Goal: Purchase product/service

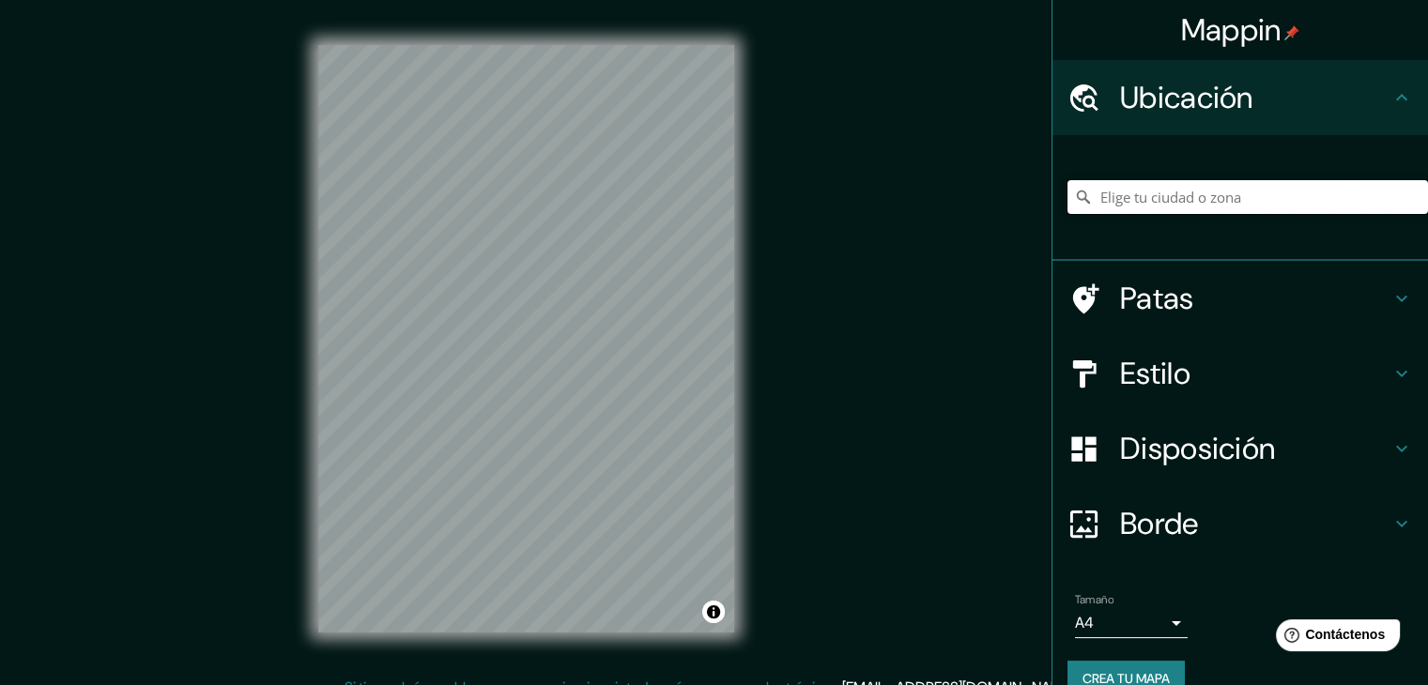
click at [1225, 197] on input "Elige tu ciudad o zona" at bounding box center [1247, 197] width 360 height 34
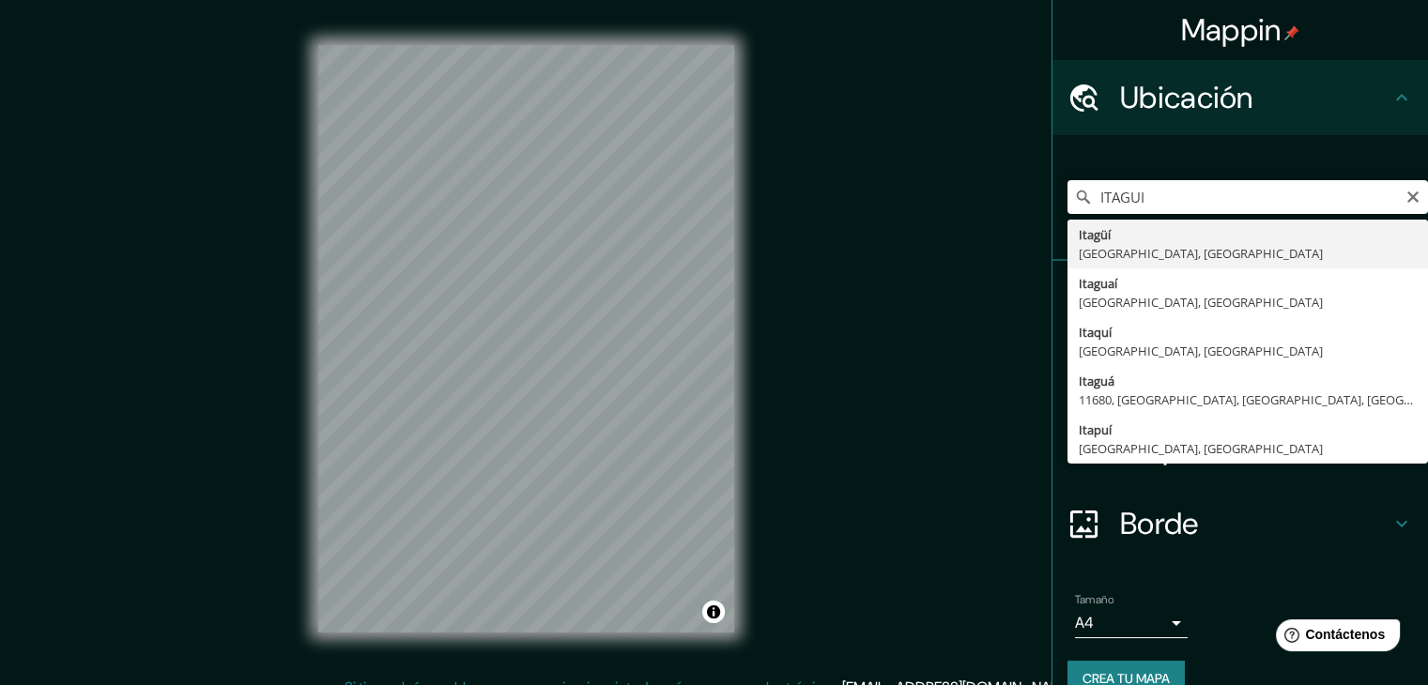
type input "Itagüí, [GEOGRAPHIC_DATA], [GEOGRAPHIC_DATA]"
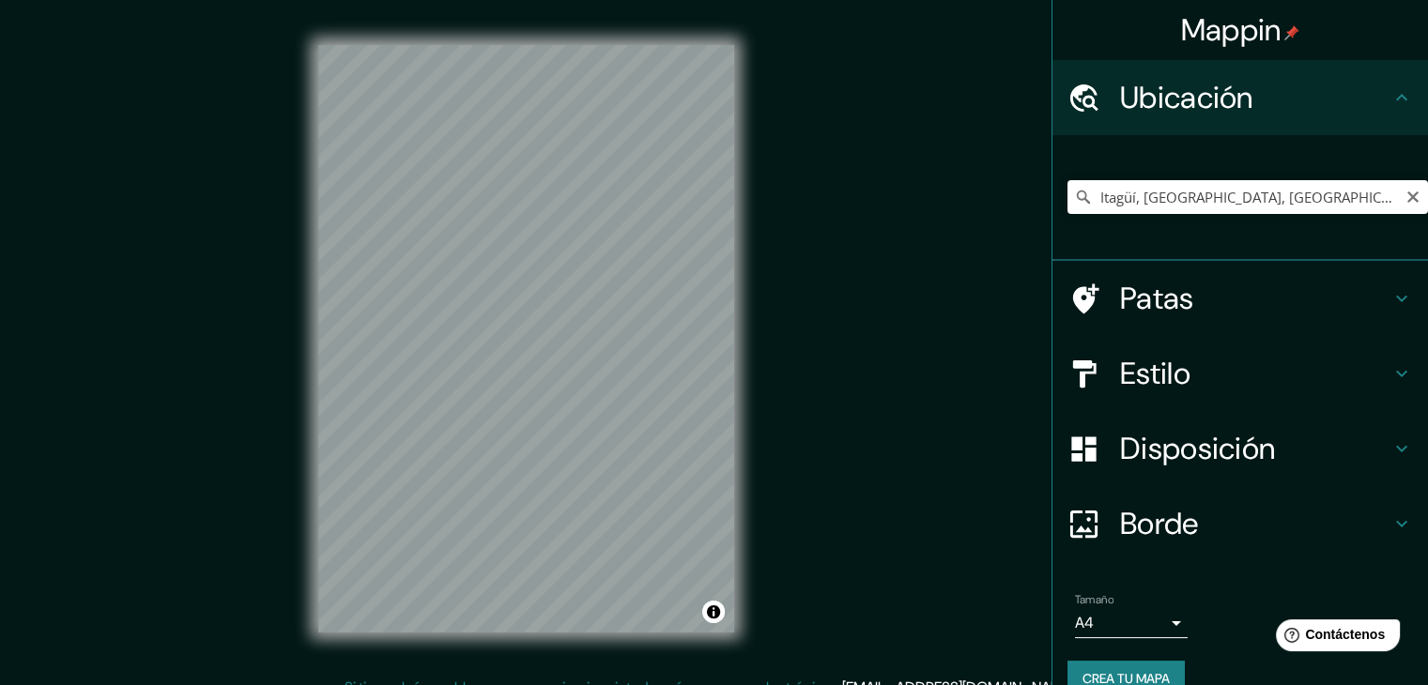
click at [1195, 365] on h4 "Estilo" at bounding box center [1255, 374] width 270 height 38
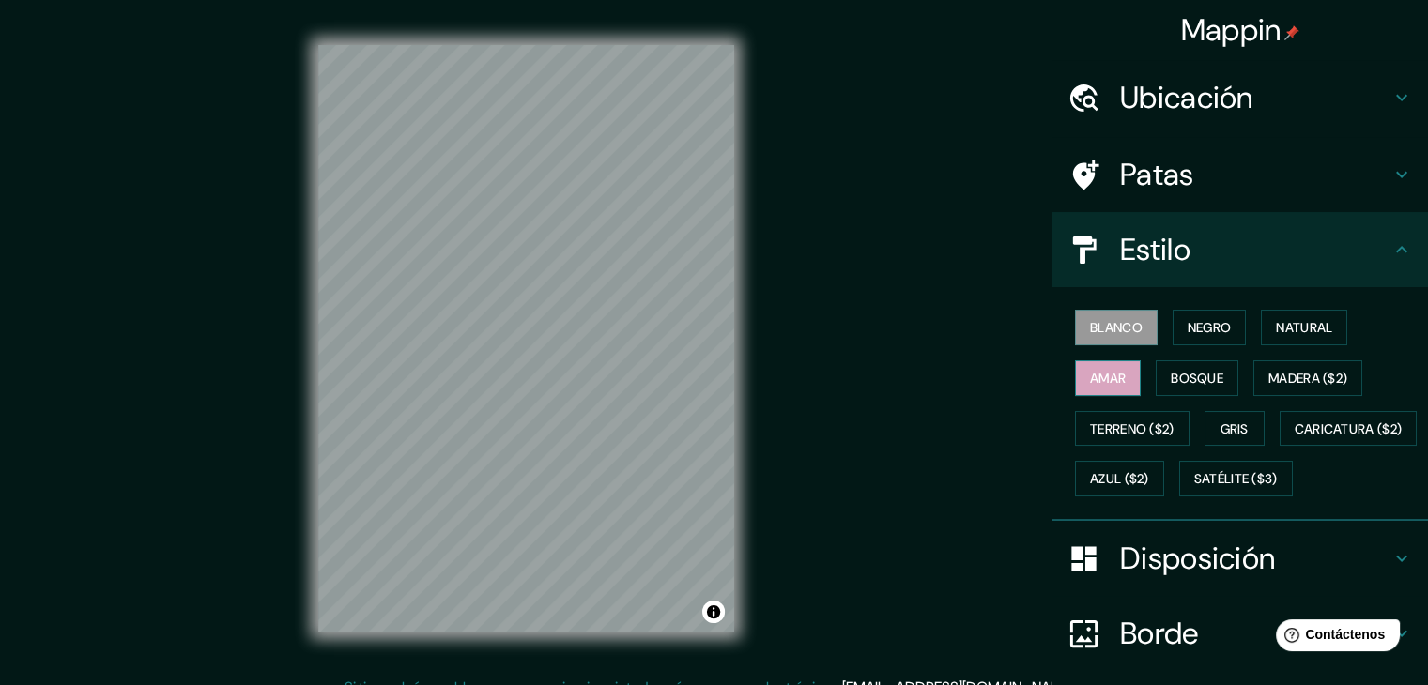
click at [1105, 367] on font "Amar" at bounding box center [1108, 378] width 36 height 24
click at [1175, 373] on font "Bosque" at bounding box center [1197, 378] width 53 height 17
click at [1124, 444] on div "Blanco Negro Natural Amar Bosque Madera ($2) Terreno ($2) Gris Caricatura ($2) …" at bounding box center [1247, 403] width 360 height 202
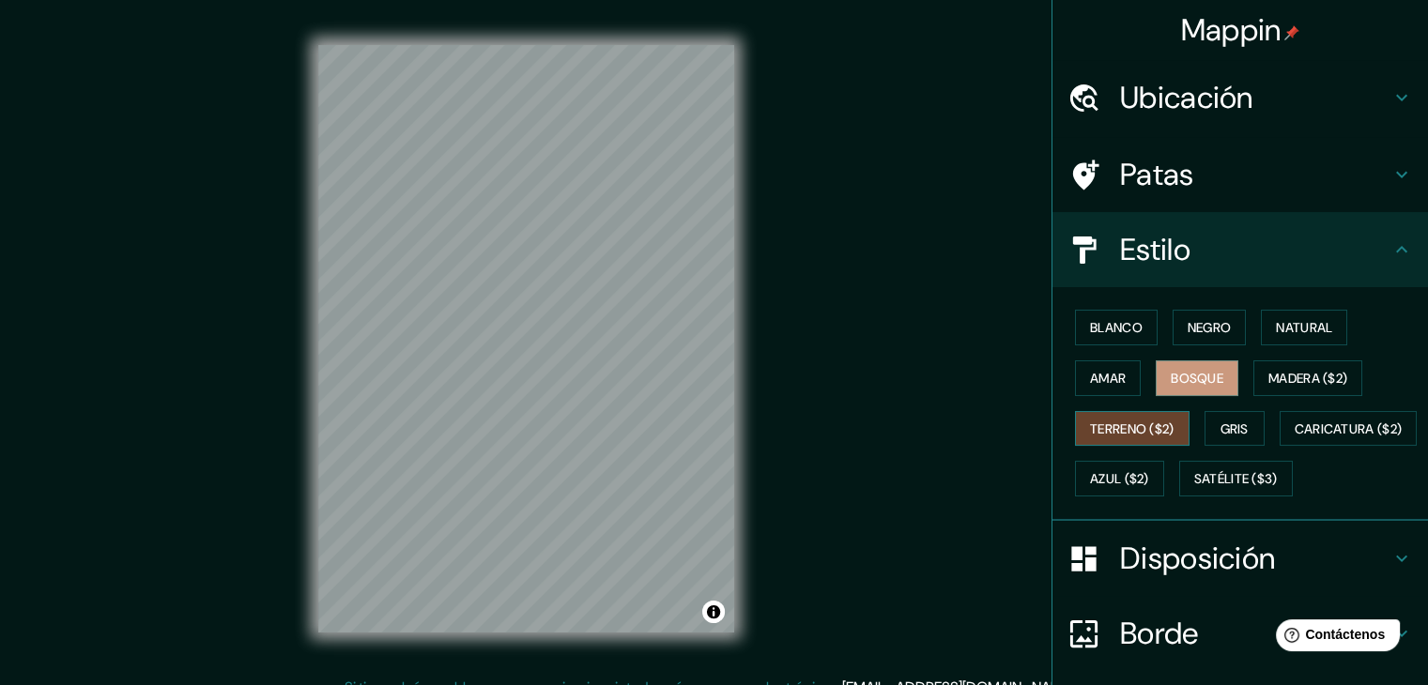
click at [1136, 430] on font "Terreno ($2)" at bounding box center [1132, 429] width 84 height 17
click at [1208, 431] on button "Gris" at bounding box center [1234, 429] width 60 height 36
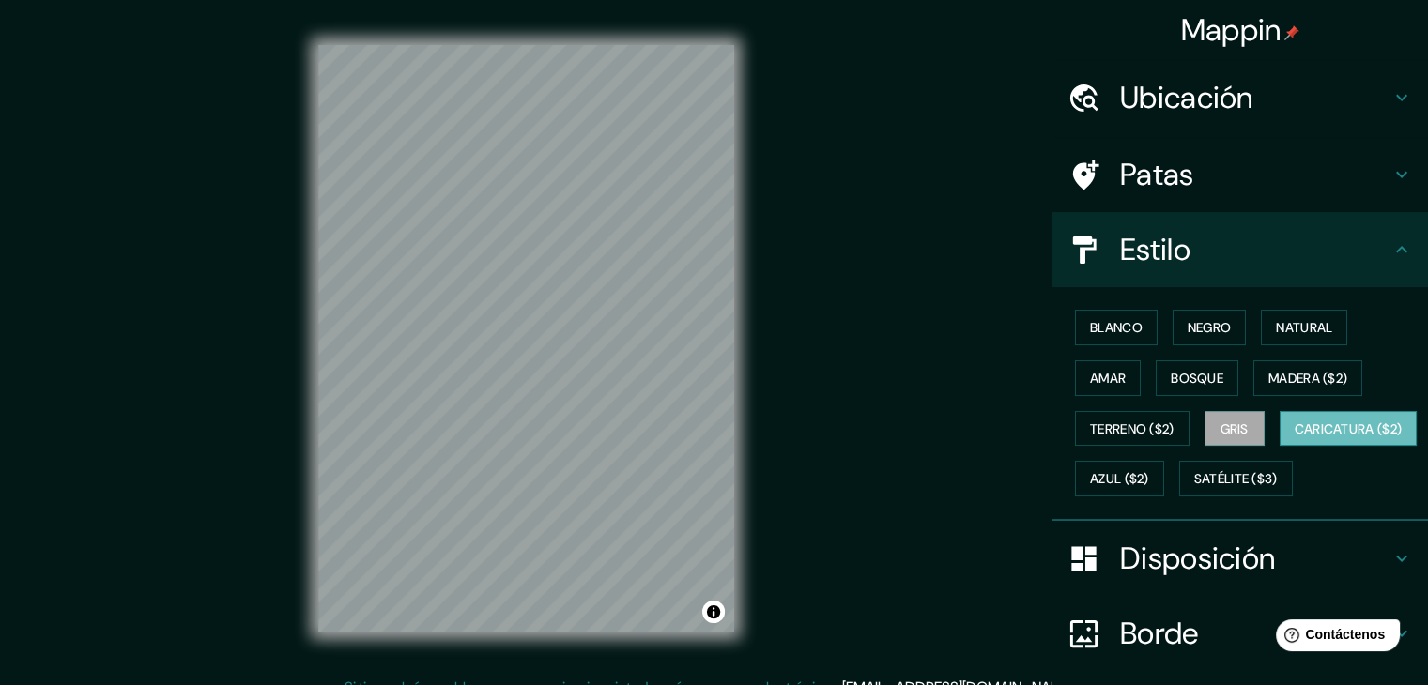
click at [1294, 441] on font "Caricatura ($2)" at bounding box center [1348, 429] width 108 height 24
click at [1149, 482] on font "Azul ($2)" at bounding box center [1119, 479] width 59 height 17
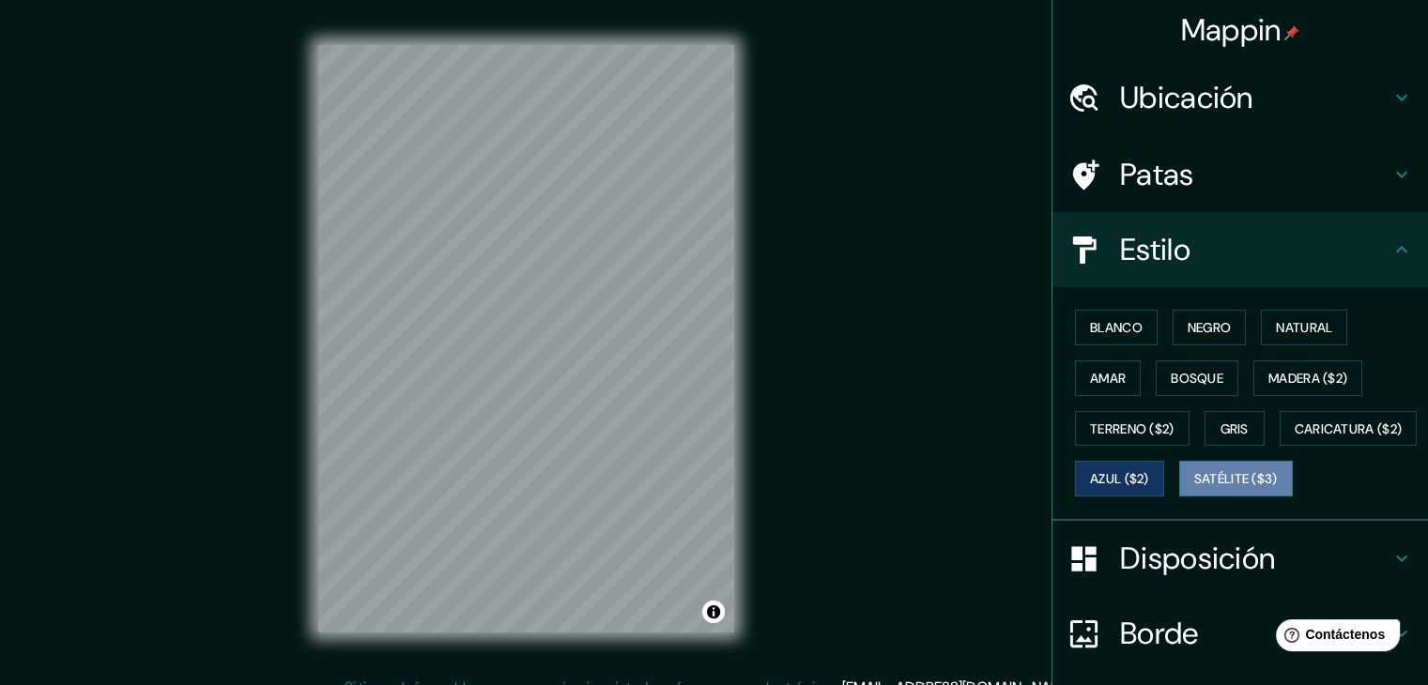
click at [1194, 488] on font "Satélite ($3)" at bounding box center [1236, 479] width 84 height 17
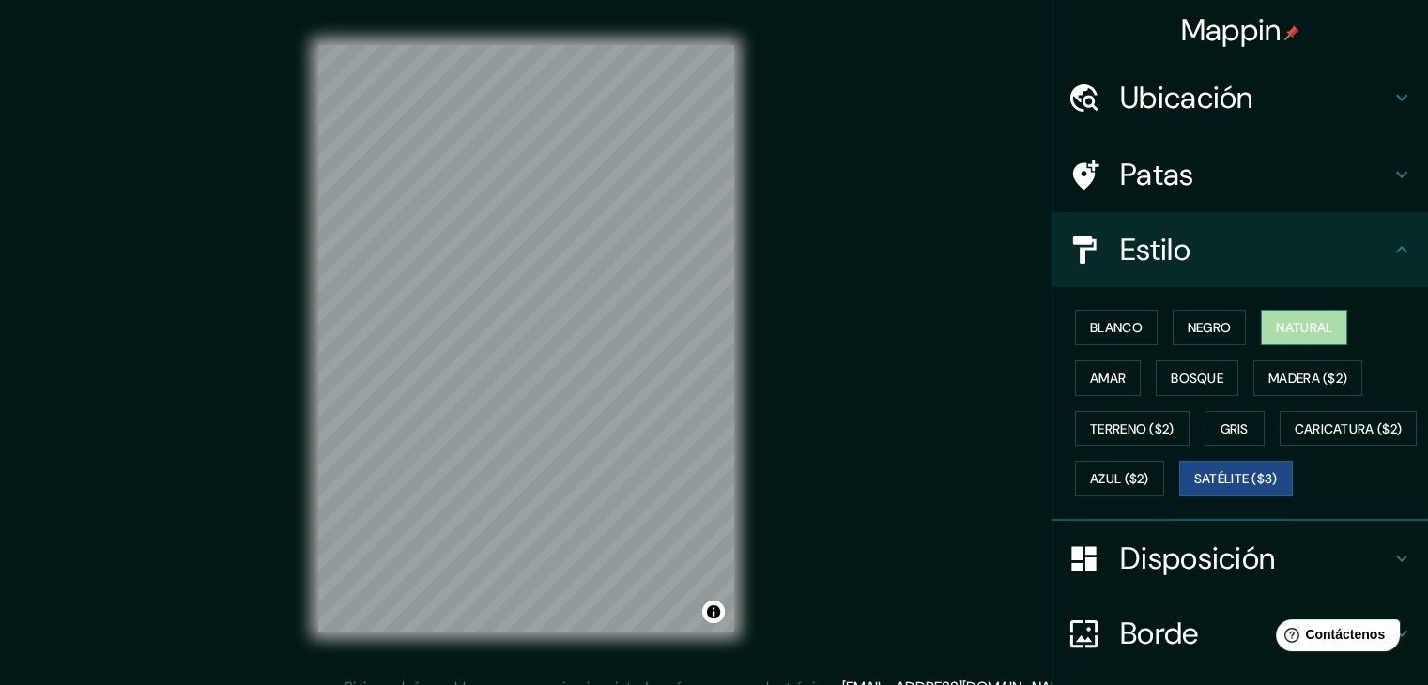
click at [1297, 332] on font "Natural" at bounding box center [1304, 327] width 56 height 17
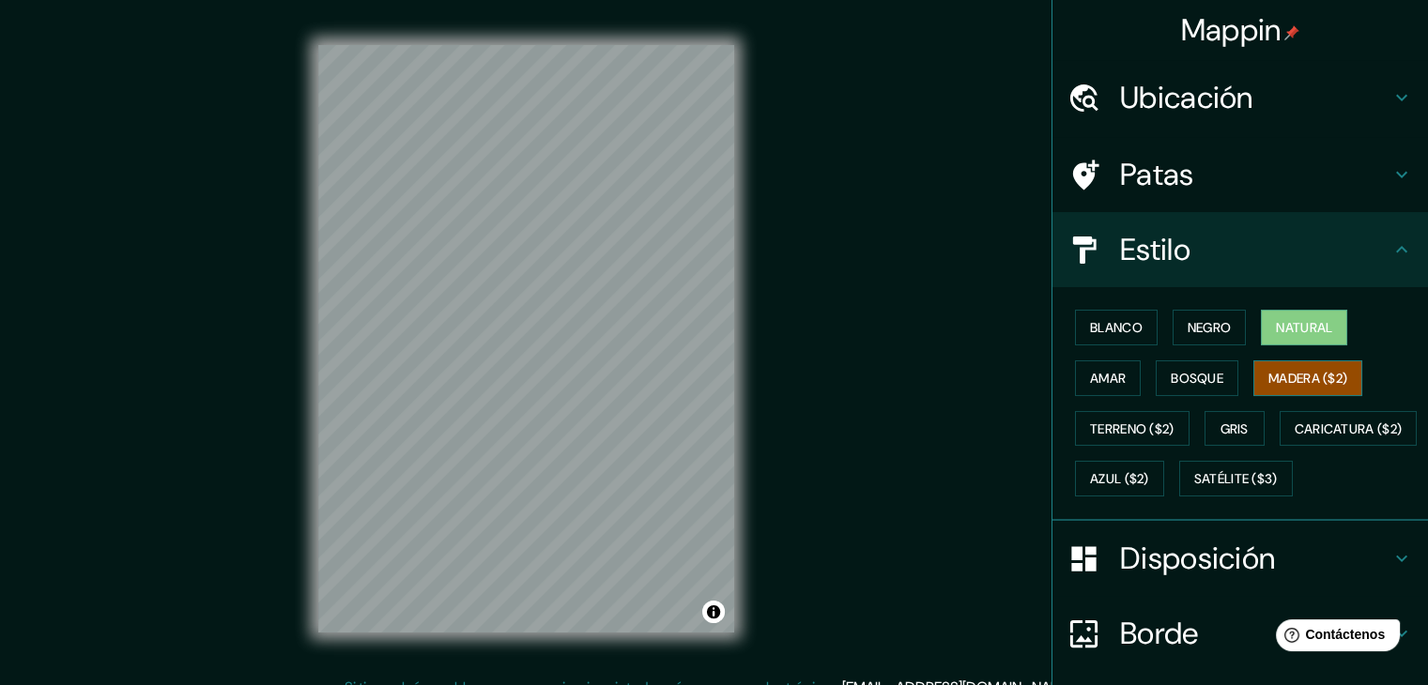
click at [1295, 371] on font "Madera ($2)" at bounding box center [1307, 378] width 79 height 17
